Goal: Check status: Check status

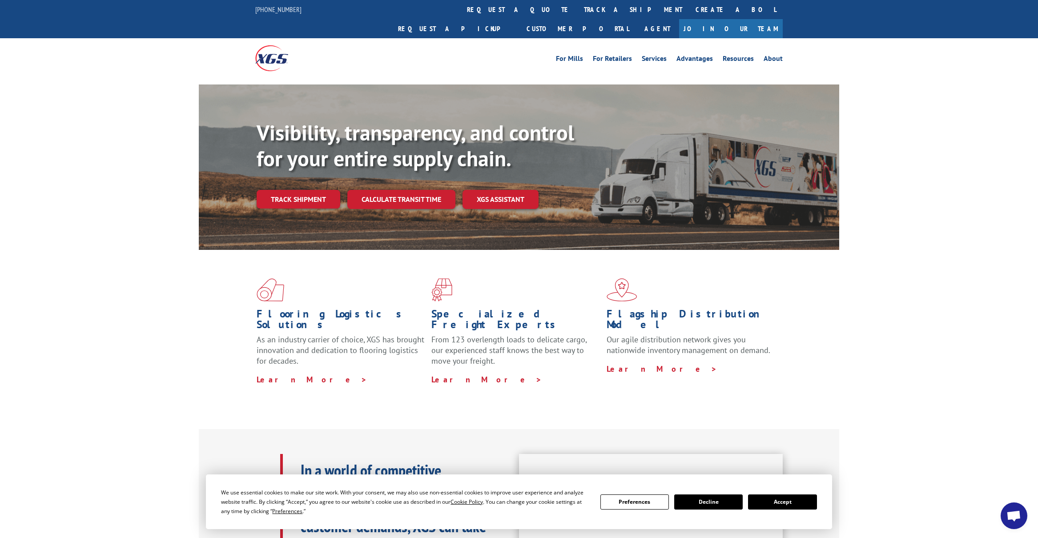
click at [577, 10] on link "track a shipment" at bounding box center [633, 9] width 112 height 19
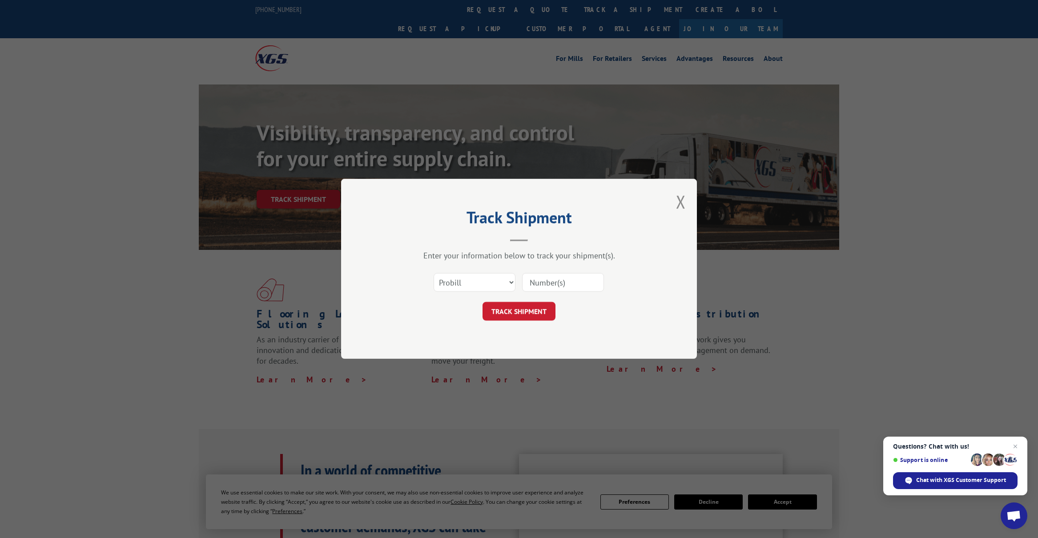
click at [548, 281] on input at bounding box center [563, 283] width 82 height 19
paste input "15095604"
type input "15095604"
click at [479, 282] on select "Select category... Probill BOL PO" at bounding box center [475, 283] width 82 height 19
click at [518, 306] on button "TRACK SHIPMENT" at bounding box center [519, 312] width 73 height 19
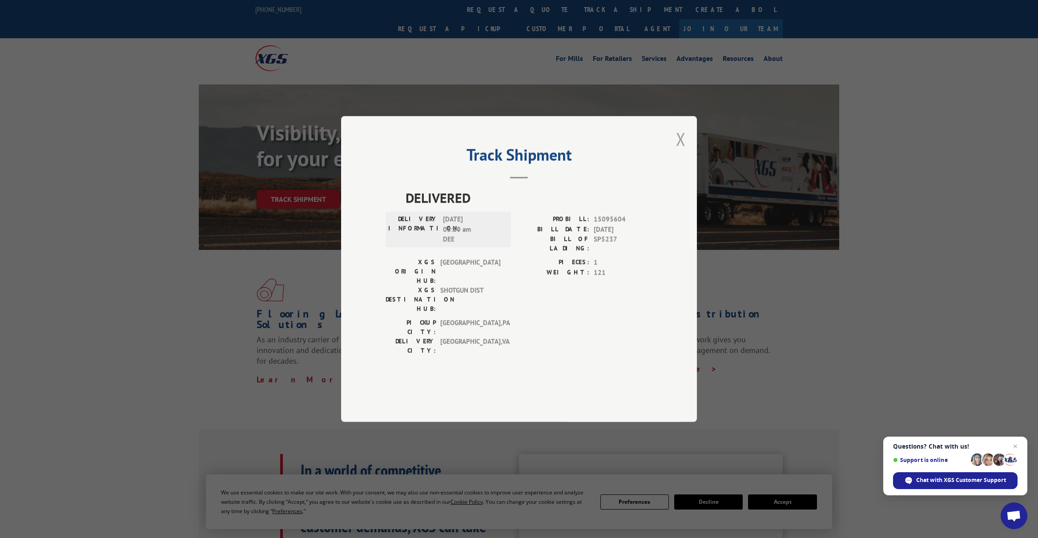
click at [681, 151] on button "Close modal" at bounding box center [681, 139] width 10 height 24
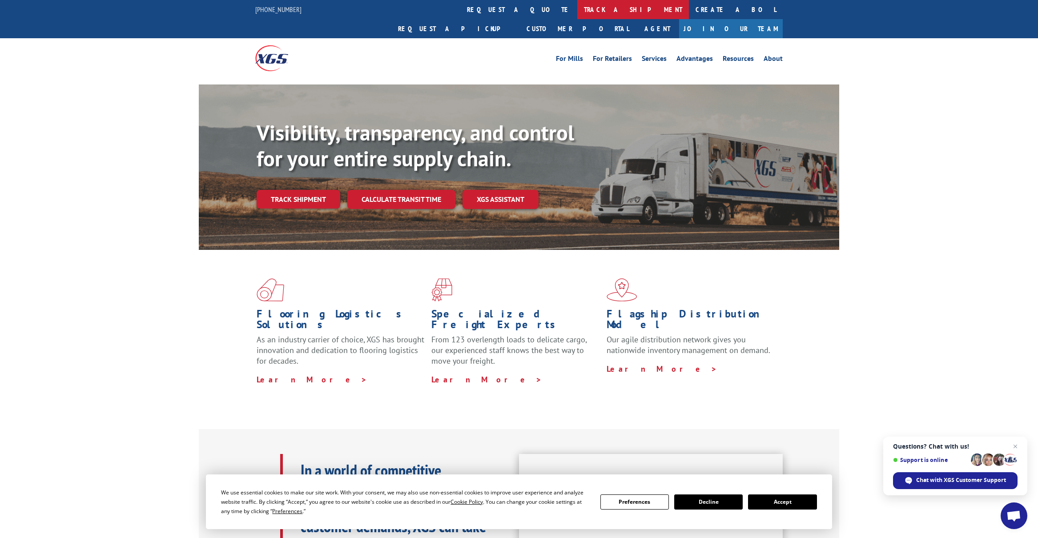
click at [577, 11] on link "track a shipment" at bounding box center [633, 9] width 112 height 19
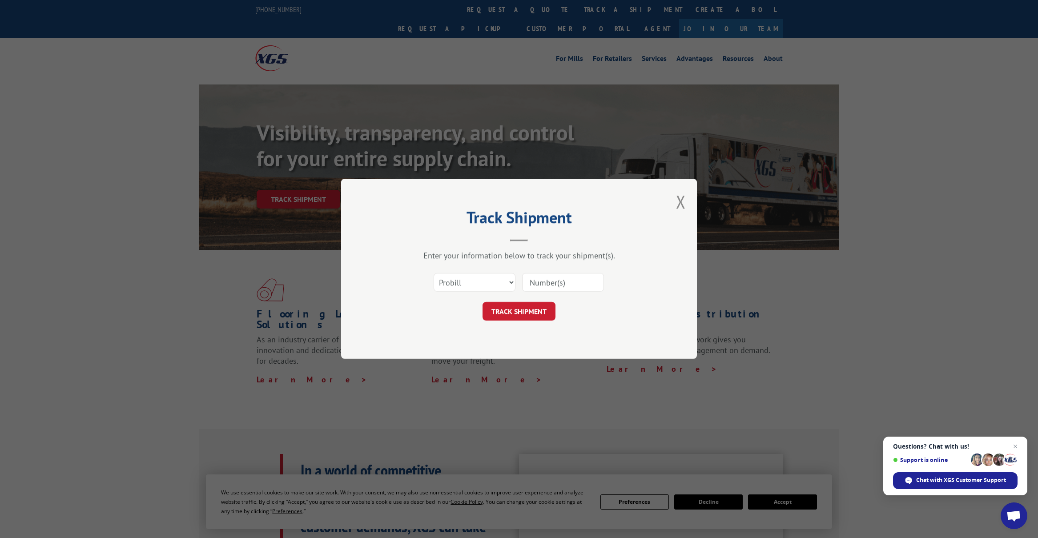
click at [550, 281] on input at bounding box center [563, 283] width 82 height 19
paste input "15095604"
type input "15095604"
click at [518, 316] on button "TRACK SHIPMENT" at bounding box center [519, 312] width 73 height 19
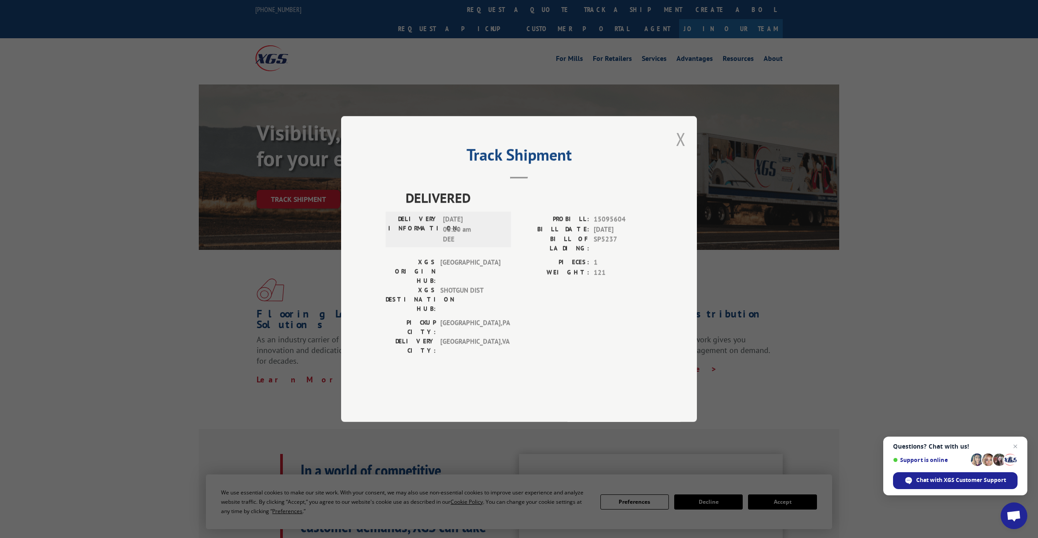
click at [682, 151] on button "Close modal" at bounding box center [681, 139] width 10 height 24
